Goal: Transaction & Acquisition: Purchase product/service

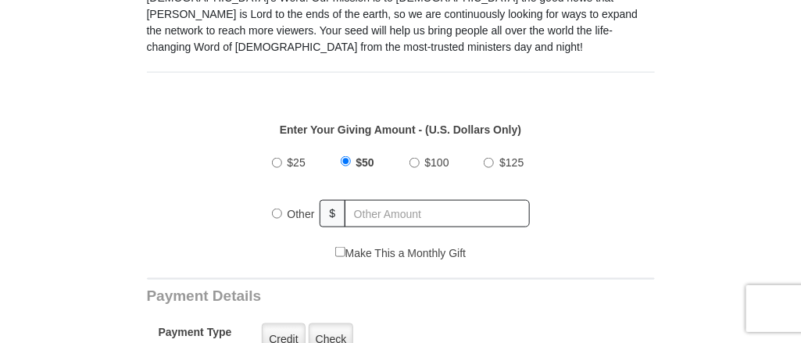
scroll to position [477, 0]
click at [270, 144] on div "$25 $50 $100 $125 Other $" at bounding box center [401, 194] width 274 height 102
click at [273, 157] on input "$25" at bounding box center [277, 162] width 10 height 10
radio input "true"
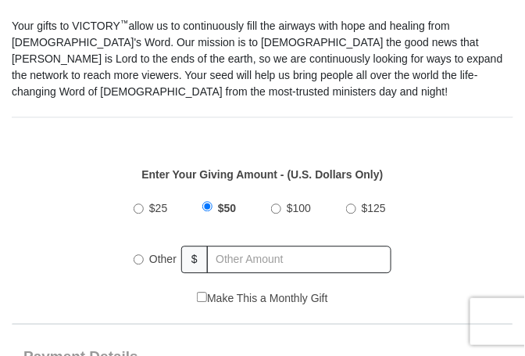
scroll to position [410, 0]
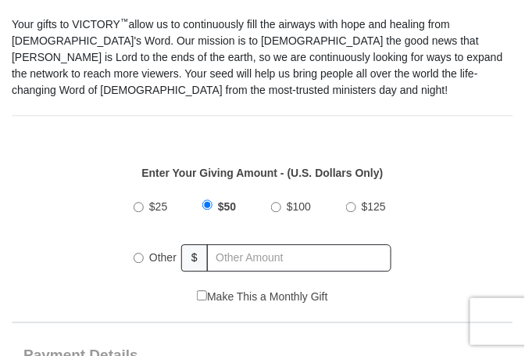
click at [140, 263] on div "Other" at bounding box center [158, 258] width 48 height 34
click at [141, 256] on input "Other" at bounding box center [139, 258] width 10 height 10
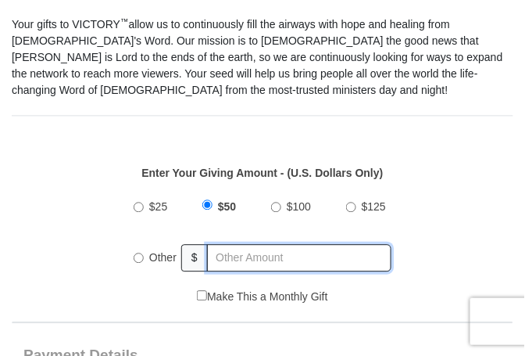
radio input "true"
click at [241, 259] on input "text" at bounding box center [300, 258] width 183 height 27
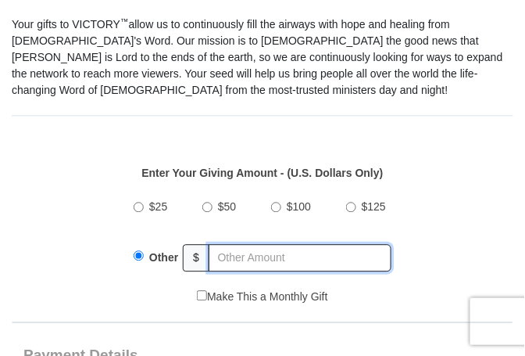
type input "8"
click at [241, 259] on input "8" at bounding box center [300, 258] width 183 height 27
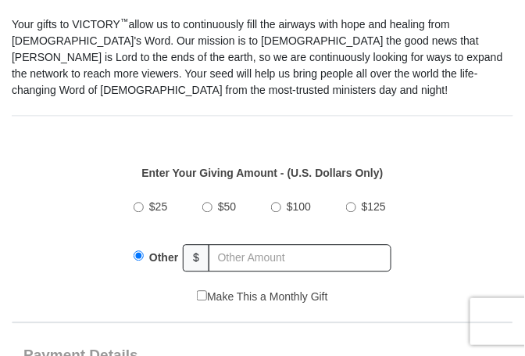
click at [145, 207] on label "$25" at bounding box center [158, 207] width 29 height 27
click at [144, 207] on input "$25" at bounding box center [139, 207] width 10 height 10
radio input "true"
click at [145, 207] on label "$25" at bounding box center [158, 207] width 29 height 27
click at [144, 207] on input "$25" at bounding box center [139, 205] width 10 height 10
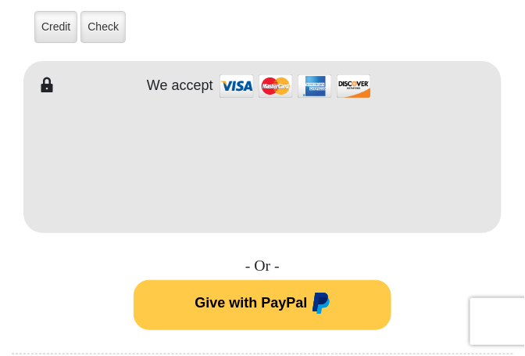
scroll to position [829, 0]
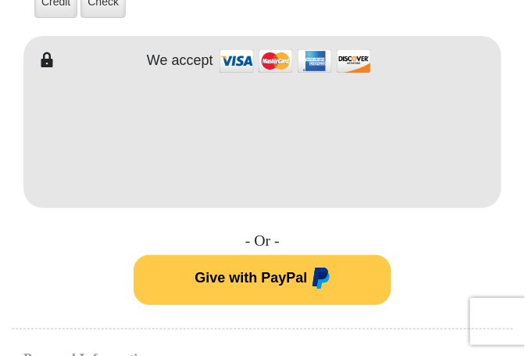
click at [274, 277] on span "Give with PayPal" at bounding box center [251, 278] width 113 height 16
